Goal: Information Seeking & Learning: Learn about a topic

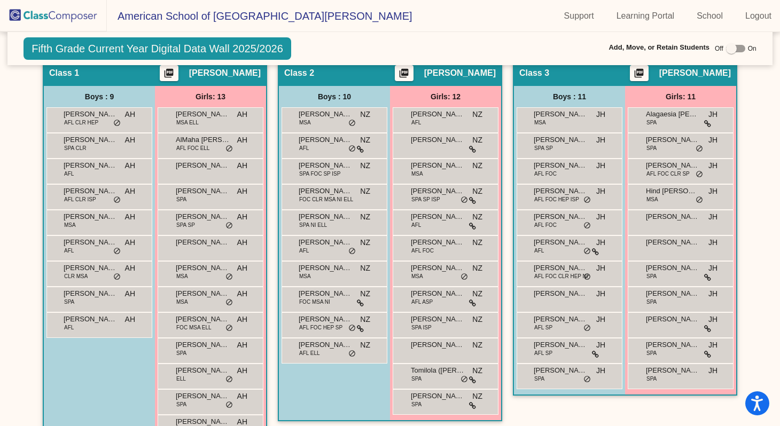
scroll to position [278, 0]
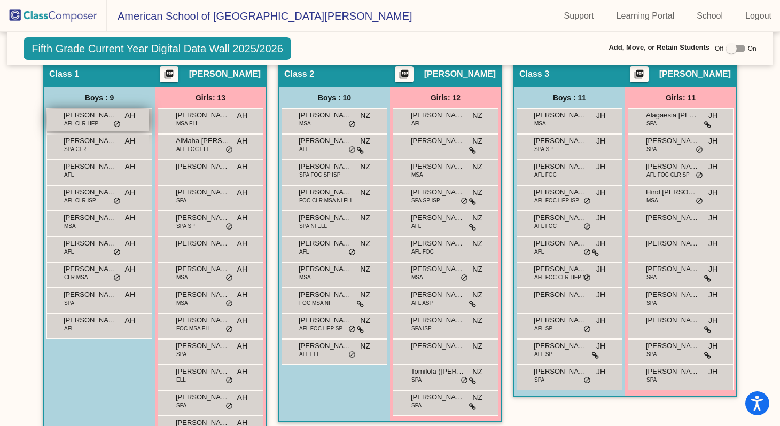
click at [99, 120] on div "Alexander Shuman AFL CLR HEP AH lock do_not_disturb_alt" at bounding box center [98, 120] width 102 height 22
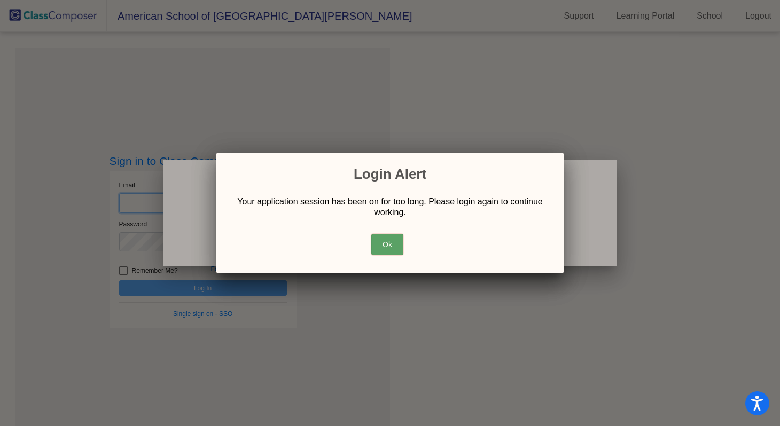
type input "smacdonald@asd.edu.qa"
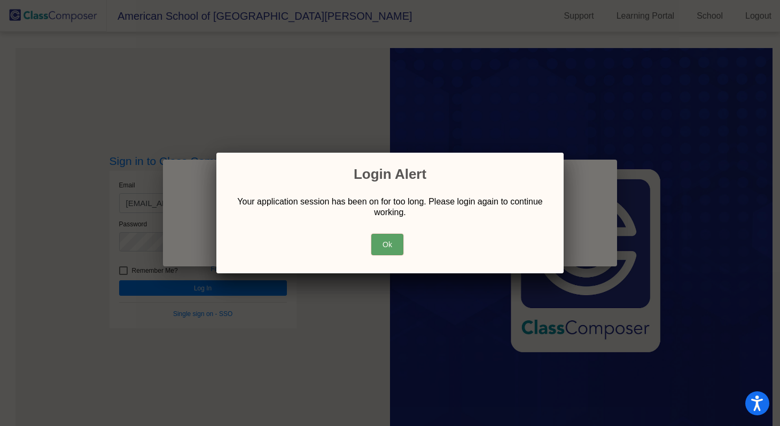
click at [388, 242] on button "Ok" at bounding box center [387, 244] width 32 height 21
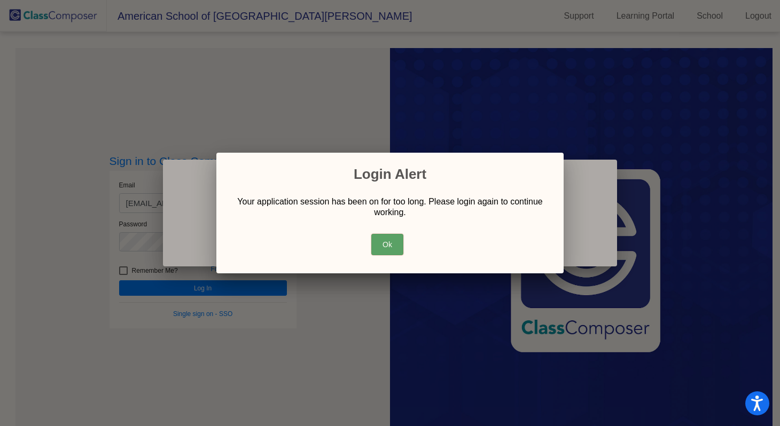
click at [389, 237] on button "Ok" at bounding box center [387, 244] width 32 height 21
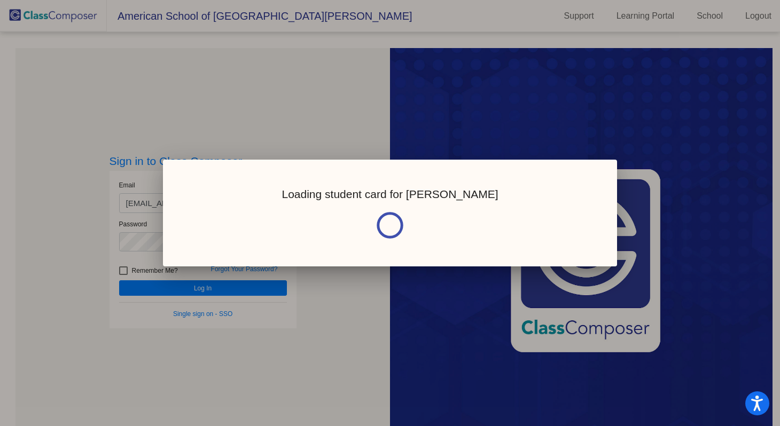
click at [348, 265] on div "Loading student card for Alexander" at bounding box center [390, 213] width 454 height 107
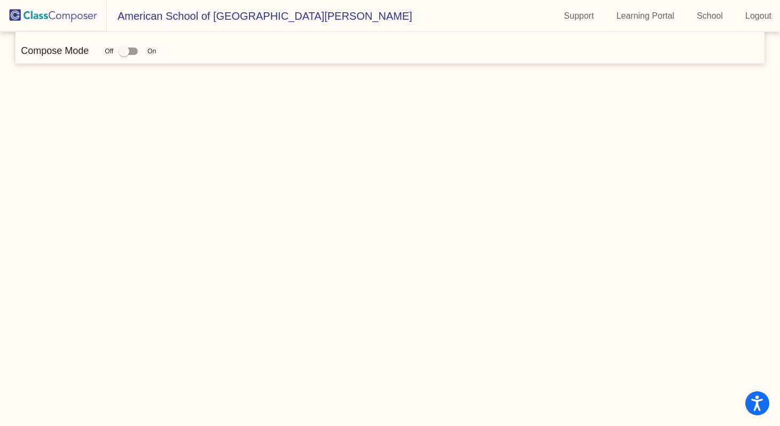
click at [68, 15] on img at bounding box center [53, 16] width 107 height 32
click at [67, 14] on img at bounding box center [53, 16] width 107 height 32
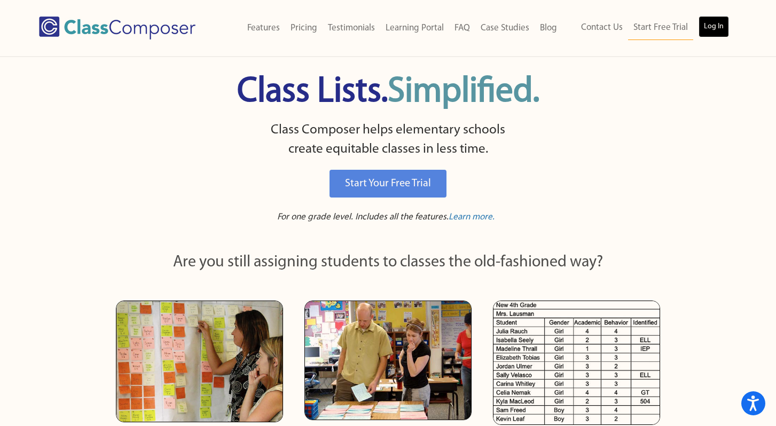
click at [715, 25] on link "Log In" at bounding box center [713, 26] width 30 height 21
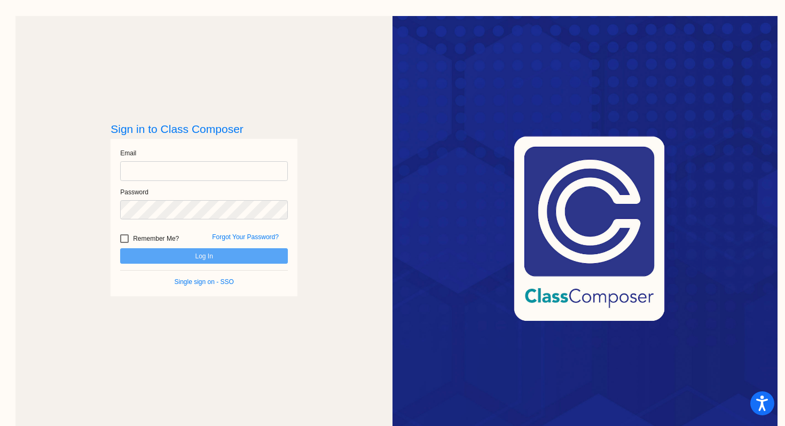
type input "smacdonald@asd.edu.qa"
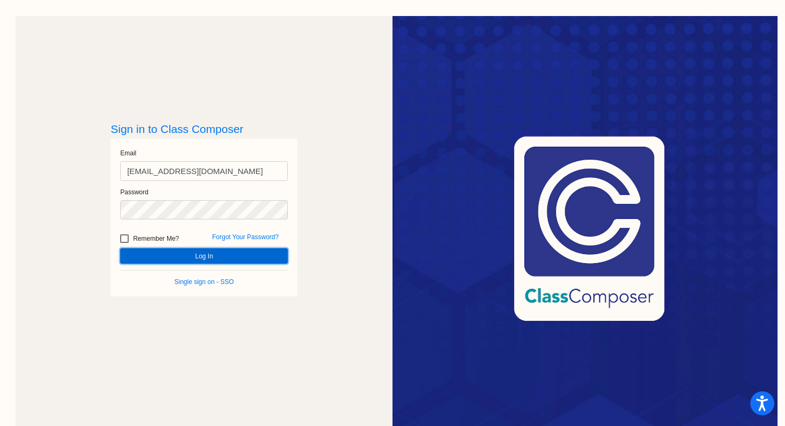
click at [205, 255] on button "Log In" at bounding box center [204, 255] width 168 height 15
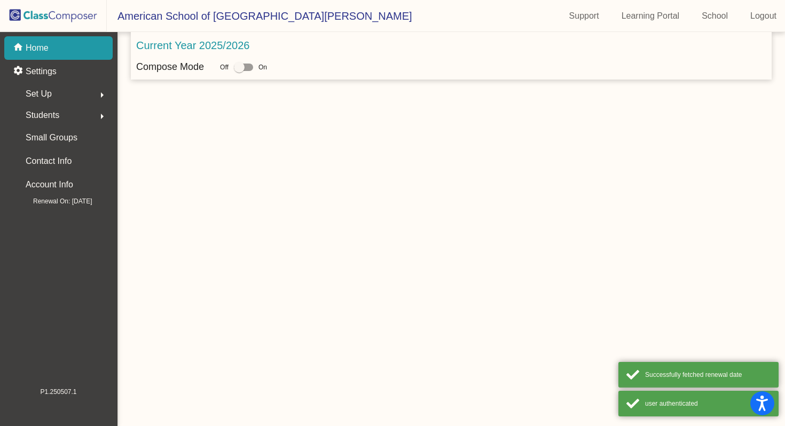
click at [205, 255] on mat-sidenav-content "Current Year 2025/2026 Compose Mode Off On" at bounding box center [450, 229] width 667 height 394
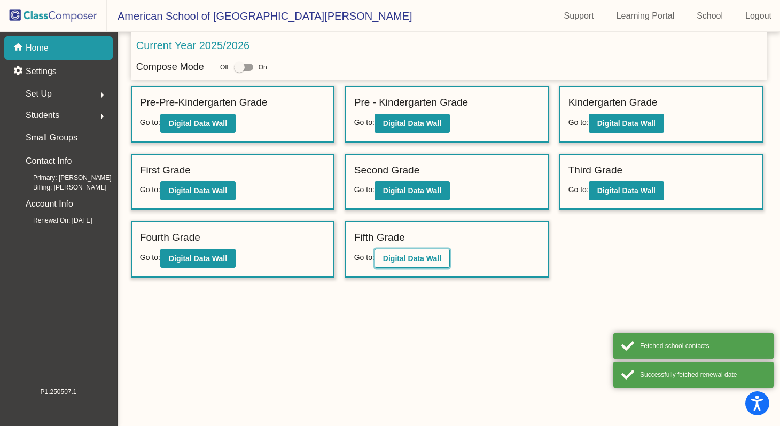
click at [409, 255] on b "Digital Data Wall" at bounding box center [412, 258] width 58 height 9
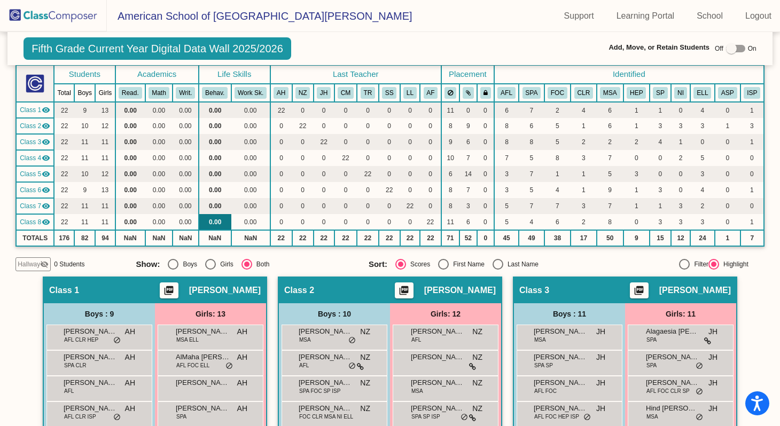
scroll to position [136, 0]
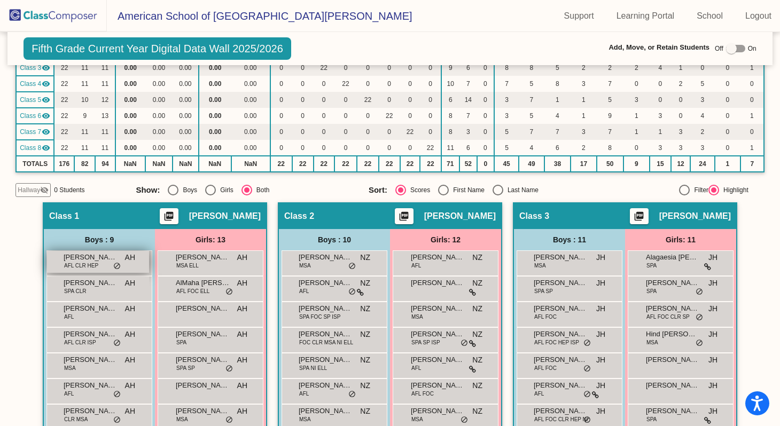
click at [98, 262] on span "Alexander Shuman" at bounding box center [90, 257] width 53 height 11
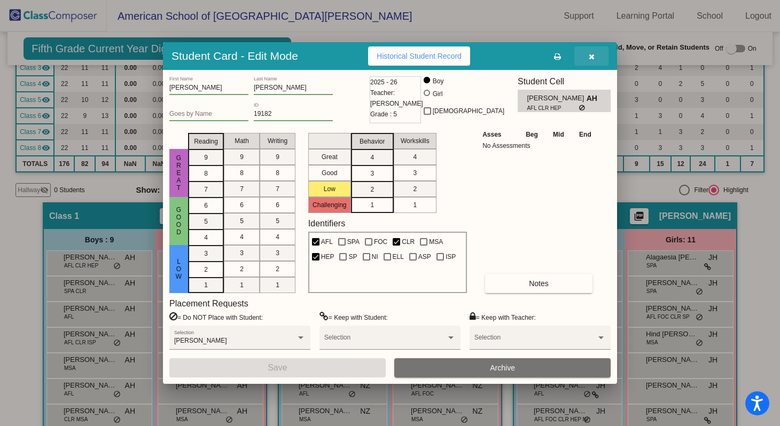
click at [592, 55] on icon "button" at bounding box center [591, 56] width 6 height 7
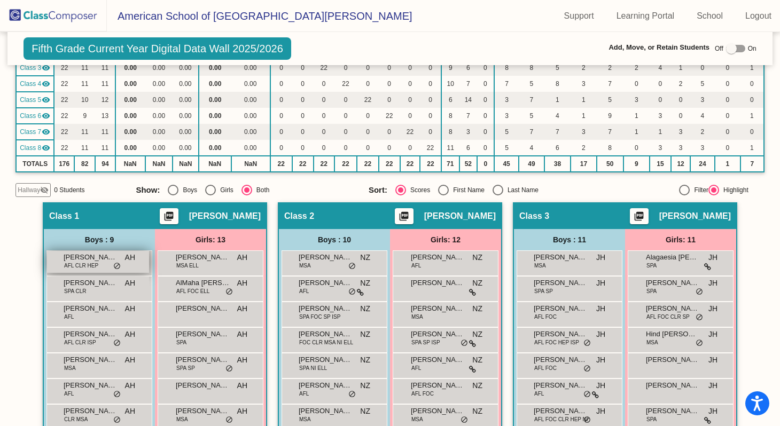
click at [96, 262] on div "Alexander Shuman AFL CLR HEP AH lock do_not_disturb_alt" at bounding box center [98, 262] width 102 height 22
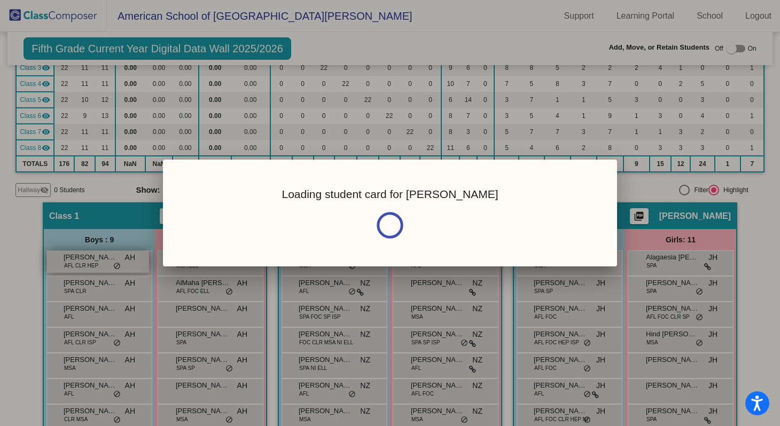
click at [96, 262] on div at bounding box center [390, 213] width 780 height 426
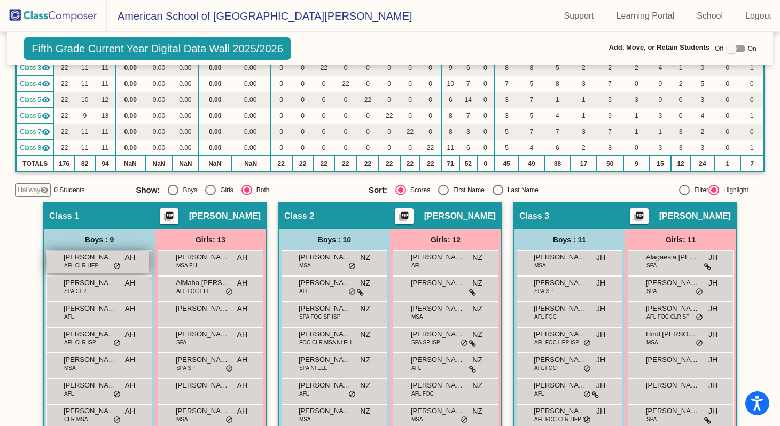
click at [94, 261] on span "Alexander Shuman" at bounding box center [90, 257] width 53 height 11
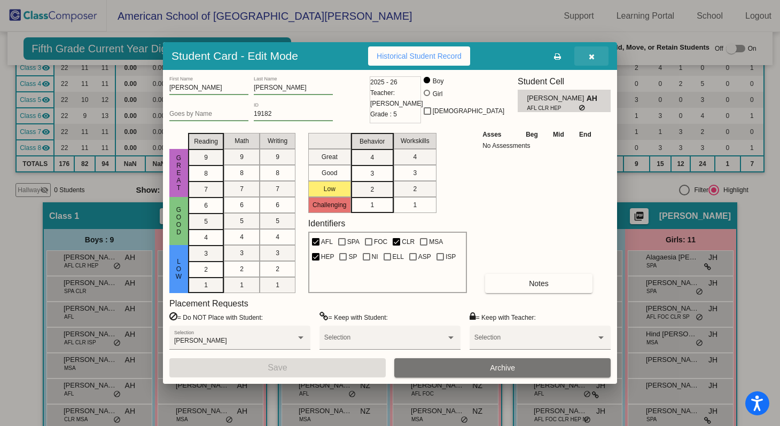
click at [591, 53] on icon "button" at bounding box center [591, 56] width 6 height 7
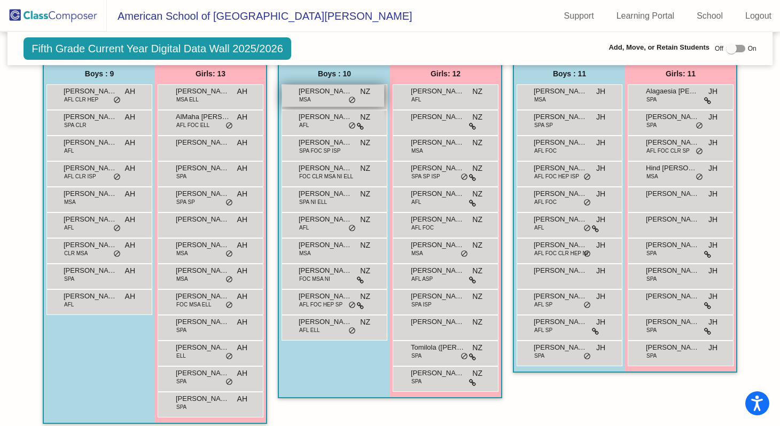
scroll to position [300, 0]
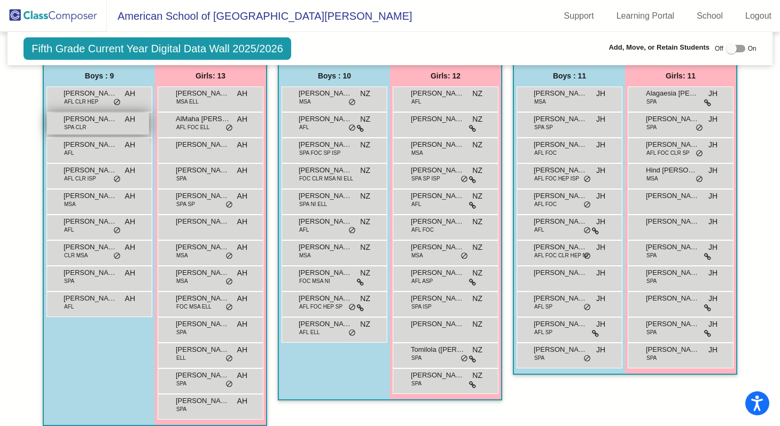
click at [100, 125] on div "Christopher Camehi SPA CLR AH lock do_not_disturb_alt" at bounding box center [98, 124] width 102 height 22
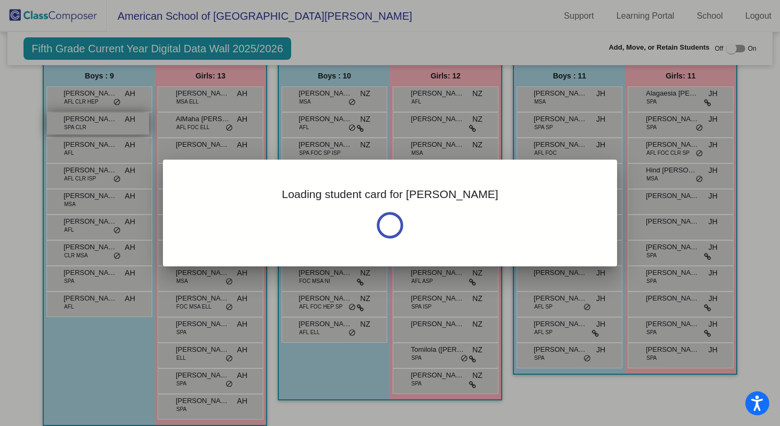
click at [100, 125] on div at bounding box center [390, 213] width 780 height 426
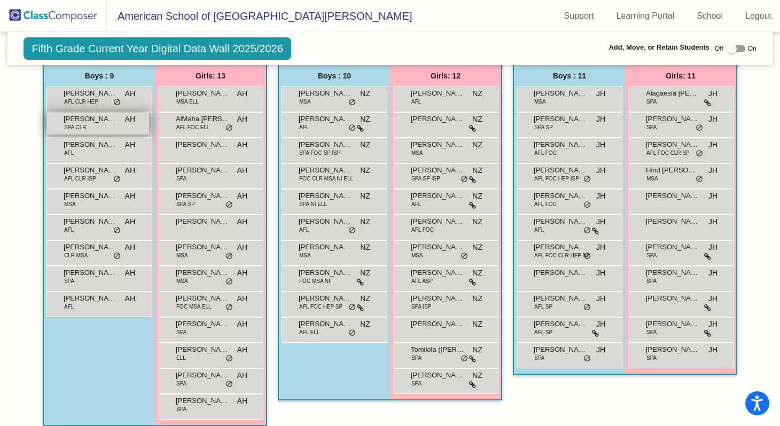
click at [100, 125] on div "Christopher Camehi SPA CLR AH lock do_not_disturb_alt" at bounding box center [98, 124] width 102 height 22
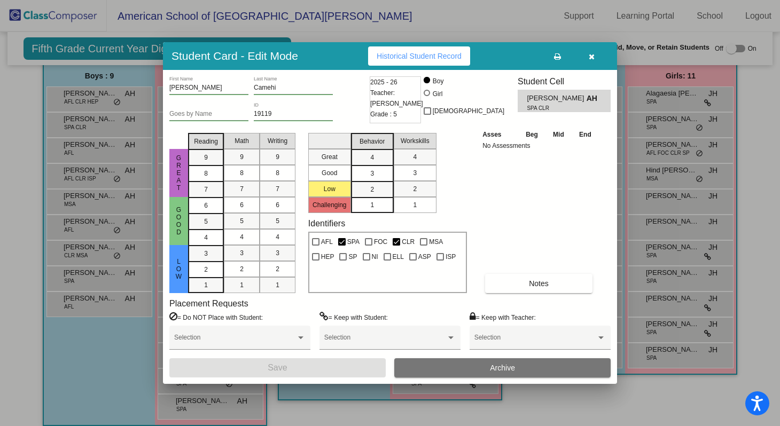
click at [591, 58] on icon "button" at bounding box center [591, 56] width 6 height 7
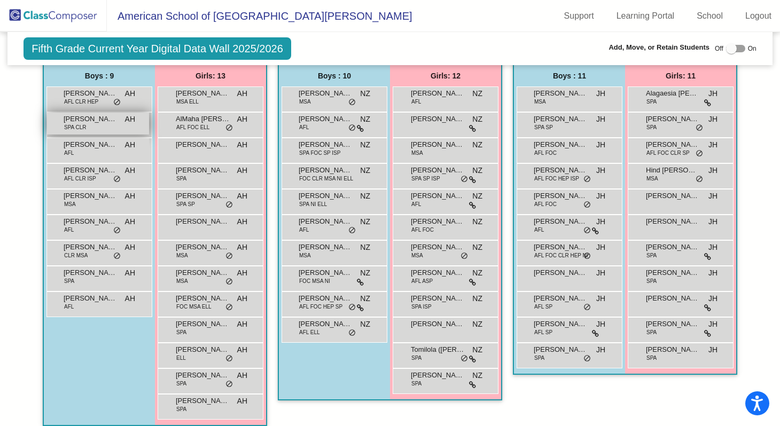
click at [100, 124] on span "Christopher Camehi" at bounding box center [90, 119] width 53 height 11
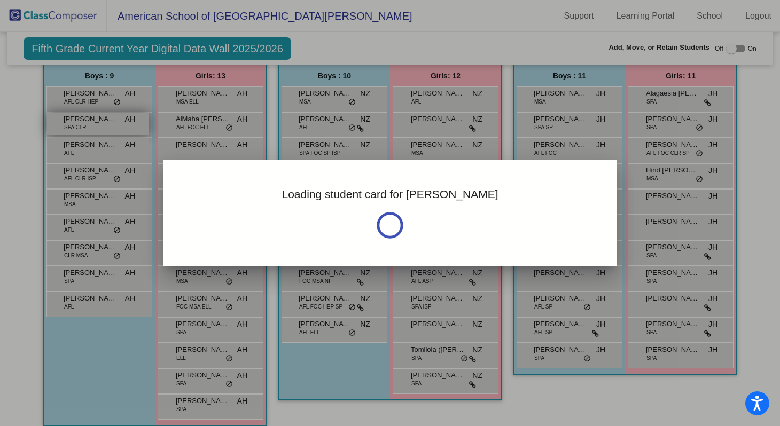
click at [100, 124] on div at bounding box center [390, 213] width 780 height 426
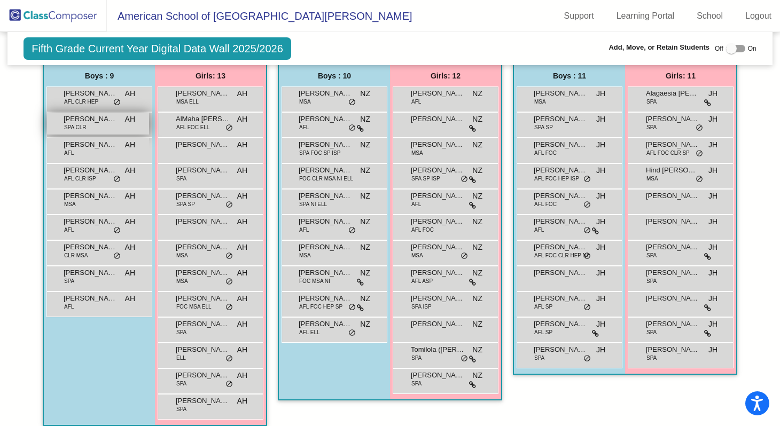
click at [100, 124] on span "Christopher Camehi" at bounding box center [90, 119] width 53 height 11
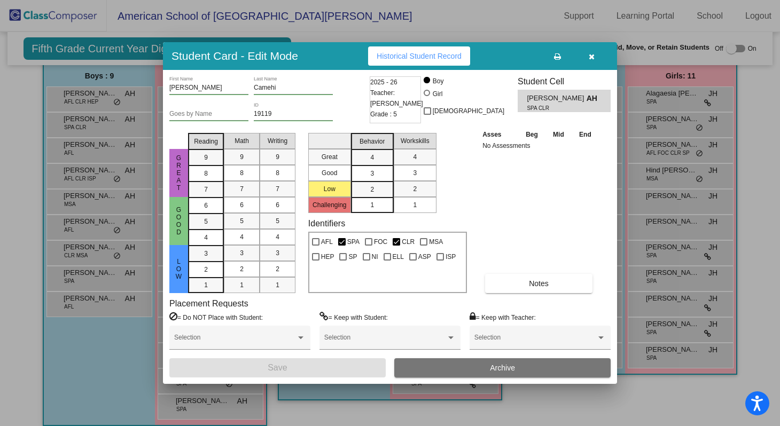
click at [592, 57] on icon "button" at bounding box center [591, 56] width 6 height 7
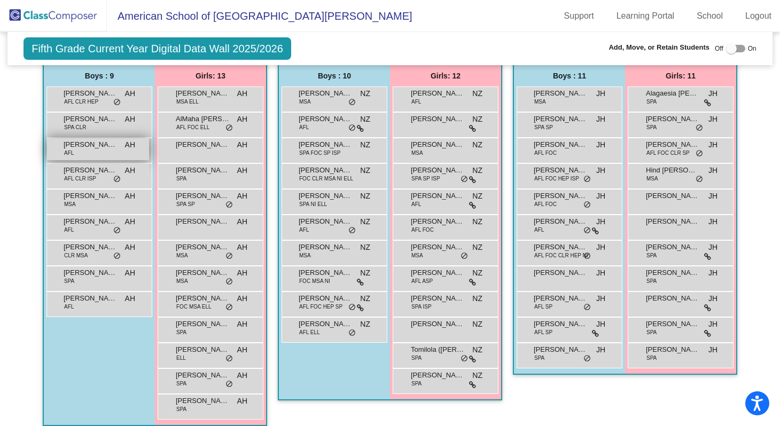
click at [91, 150] on div "Enzo Pighi Pinto AFL AH lock do_not_disturb_alt" at bounding box center [98, 149] width 102 height 22
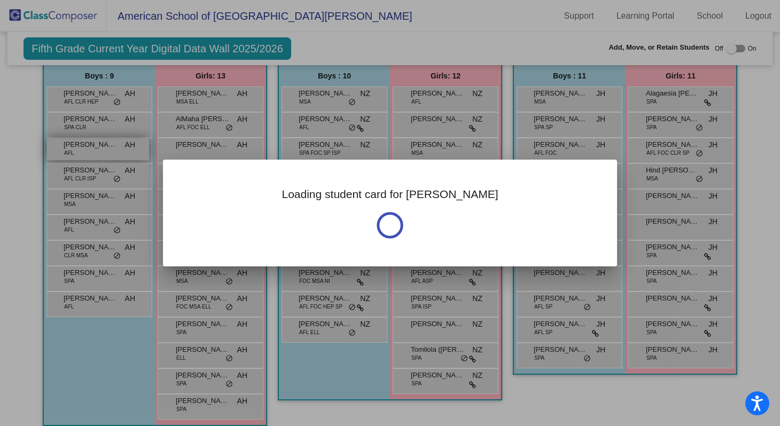
click at [91, 150] on div at bounding box center [390, 213] width 780 height 426
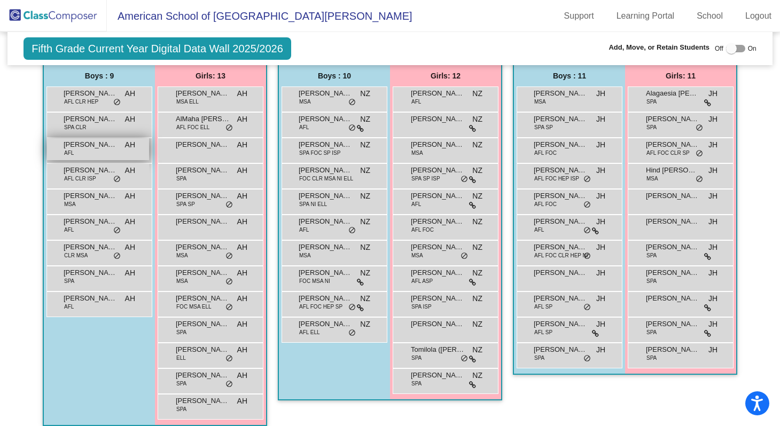
click at [91, 150] on div "Enzo Pighi Pinto AFL AH lock do_not_disturb_alt" at bounding box center [98, 149] width 102 height 22
